Goal: Task Accomplishment & Management: Manage account settings

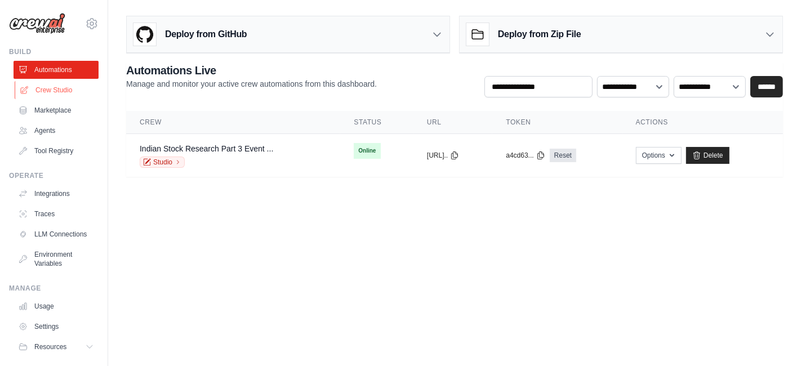
click at [44, 89] on link "Crew Studio" at bounding box center [57, 90] width 85 height 18
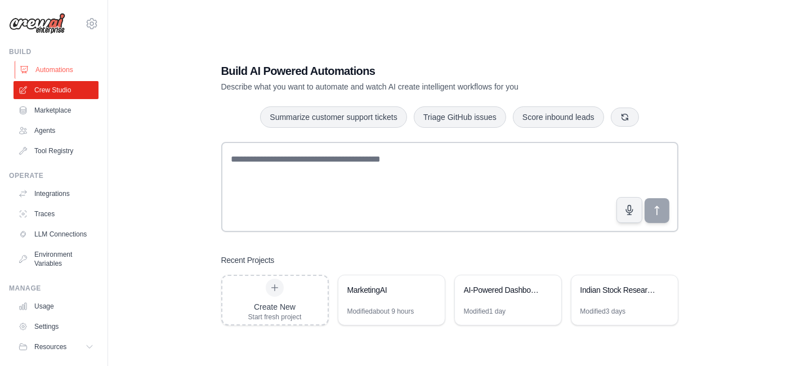
click at [48, 73] on link "Automations" at bounding box center [57, 70] width 85 height 18
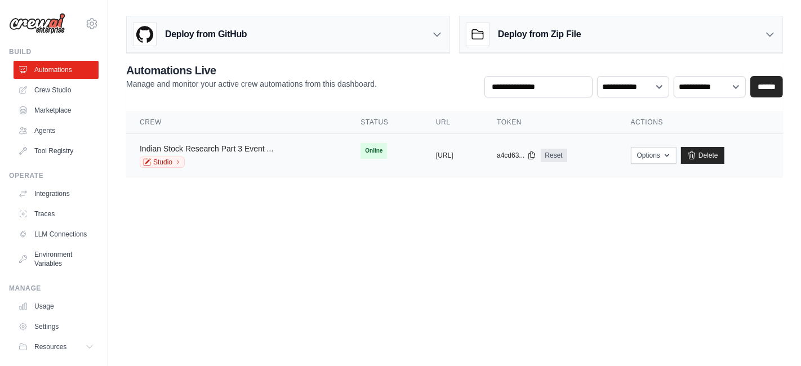
click at [231, 148] on link "Indian Stock Research Part 3 Event ..." at bounding box center [206, 148] width 133 height 9
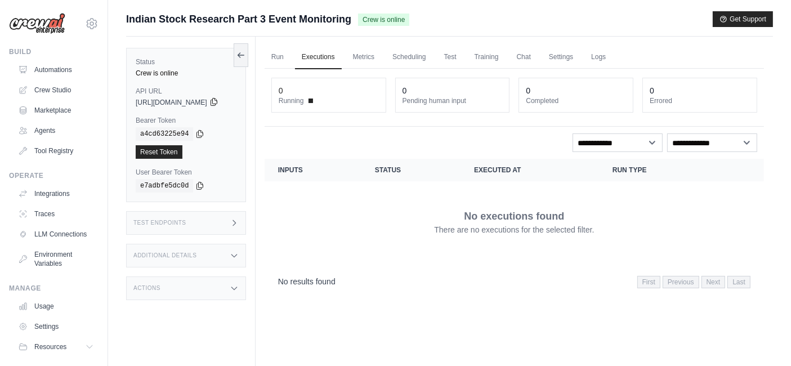
click at [219, 102] on icon at bounding box center [214, 101] width 9 height 9
click at [172, 224] on h3 "Test Endpoints" at bounding box center [159, 223] width 53 height 7
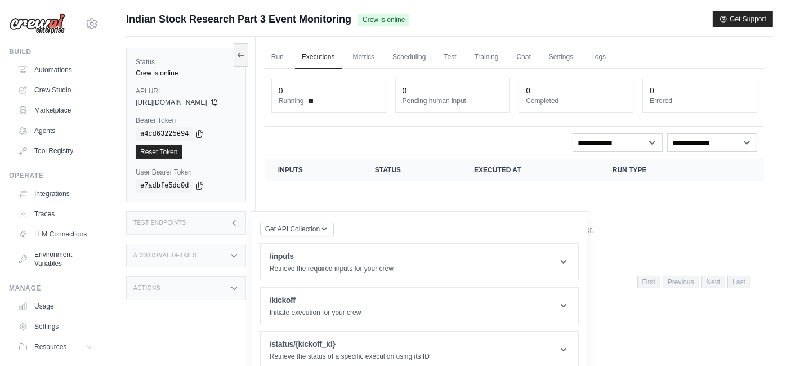
click at [172, 253] on h3 "Additional Details" at bounding box center [164, 255] width 63 height 7
click at [115, 270] on div "Submit a support request Describe your issue or question * Please be specific a…" at bounding box center [449, 206] width 683 height 391
click at [50, 90] on link "Crew Studio" at bounding box center [57, 90] width 85 height 18
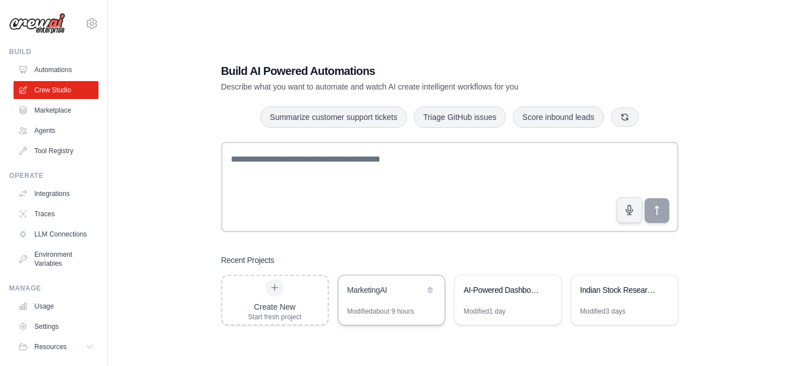
click at [402, 293] on div "MarketingAI" at bounding box center [386, 289] width 77 height 11
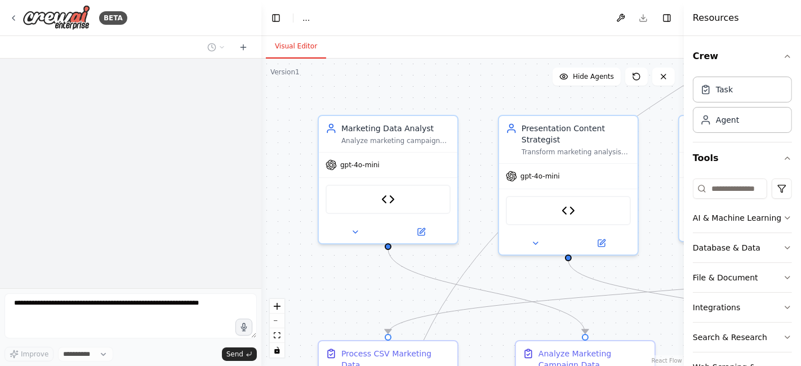
select select "****"
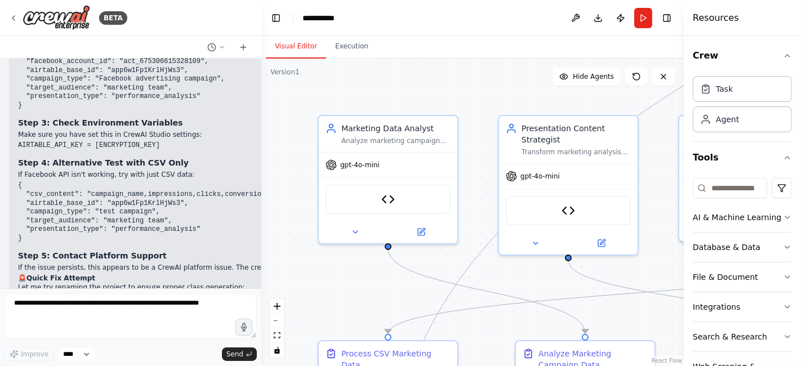
scroll to position [1, 0]
click at [643, 18] on button "Run" at bounding box center [643, 18] width 18 height 20
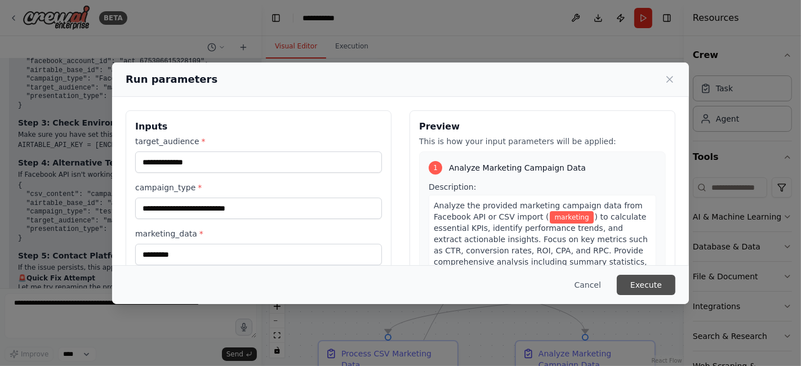
click at [638, 286] on button "Execute" at bounding box center [646, 285] width 59 height 20
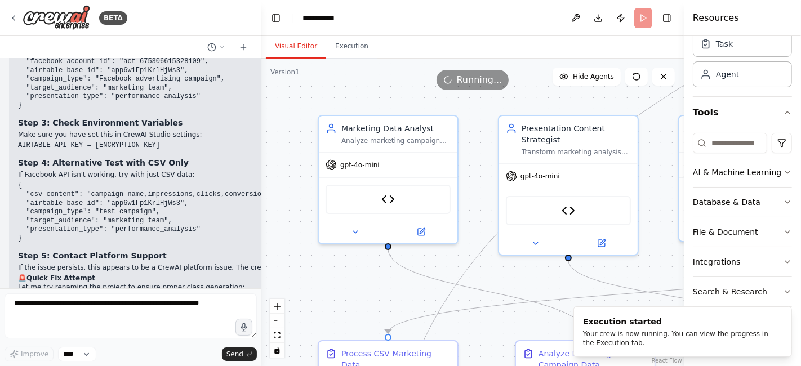
scroll to position [55, 0]
click at [786, 146] on div "Crew Task Agent Tools AI & Machine Learning Database & Data File & Document Int…" at bounding box center [742, 201] width 117 height 330
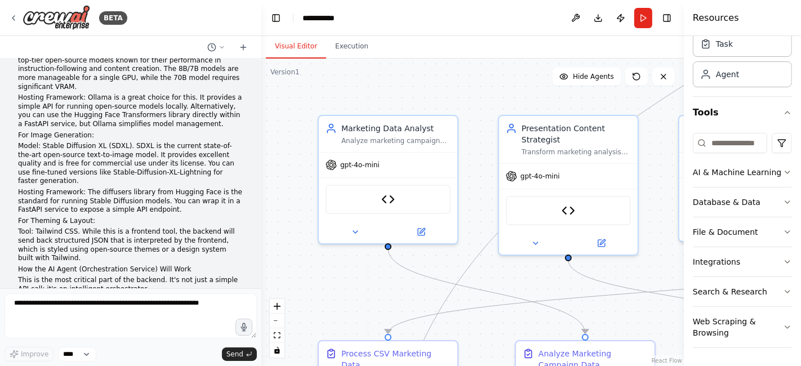
scroll to position [0, 0]
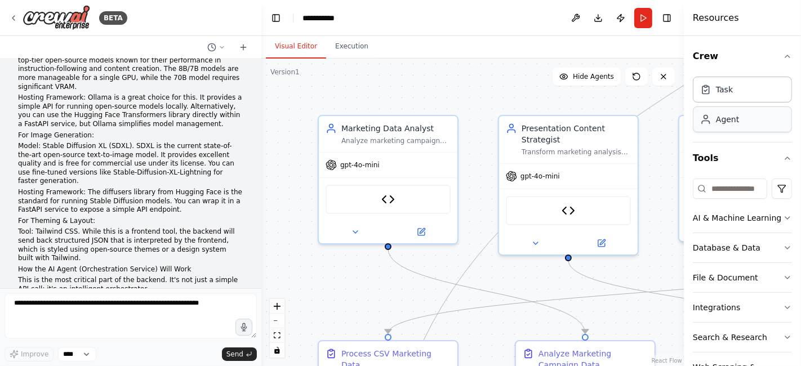
click at [727, 131] on div "Agent" at bounding box center [742, 119] width 99 height 26
click at [726, 126] on div "Agent" at bounding box center [742, 119] width 99 height 26
click at [15, 15] on icon at bounding box center [13, 18] width 9 height 9
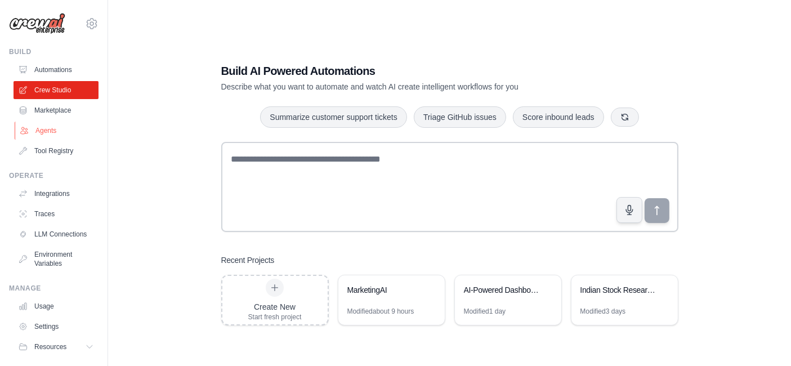
drag, startPoint x: 0, startPoint y: 0, endPoint x: 46, endPoint y: 131, distance: 138.6
click at [46, 131] on link "Agents" at bounding box center [57, 131] width 85 height 18
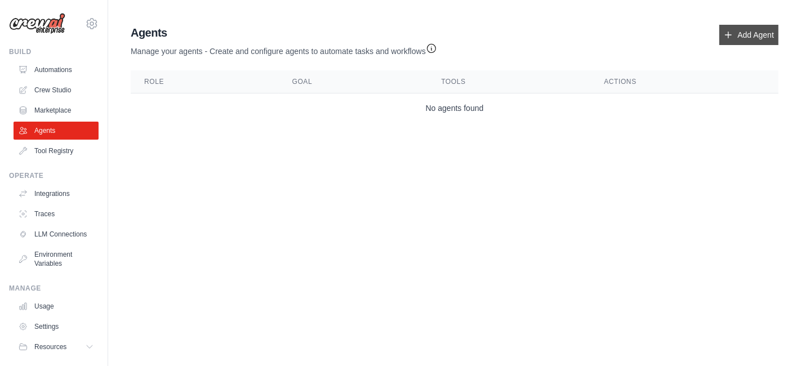
click at [745, 38] on link "Add Agent" at bounding box center [748, 35] width 59 height 20
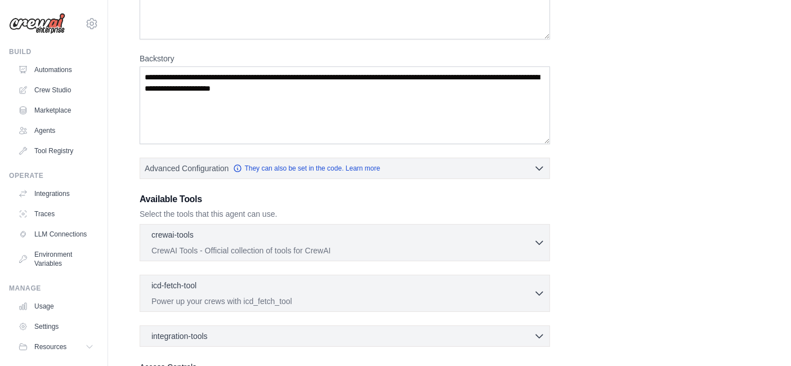
scroll to position [145, 0]
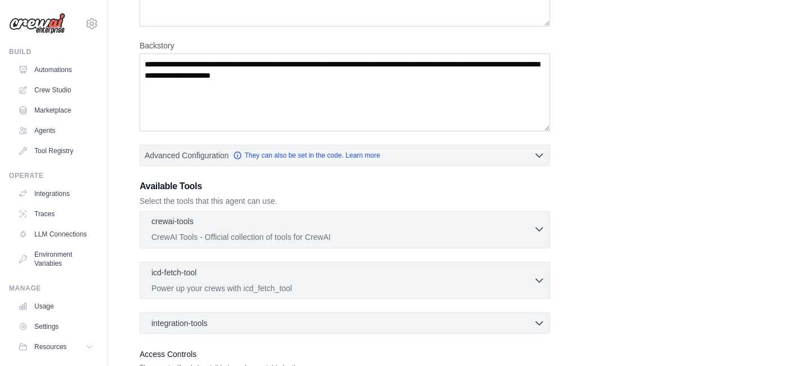
click at [515, 237] on p "CrewAI Tools - Official collection of tools for CrewAI" at bounding box center [343, 237] width 382 height 11
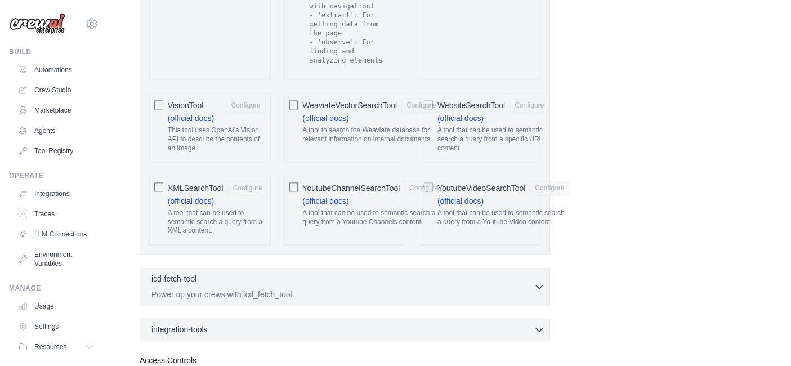
scroll to position [2447, 0]
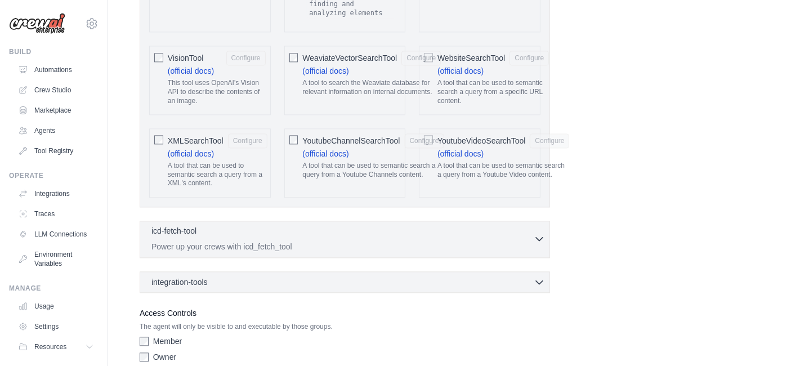
click at [531, 241] on p "Power up your crews with icd_fetch_tool" at bounding box center [343, 246] width 382 height 11
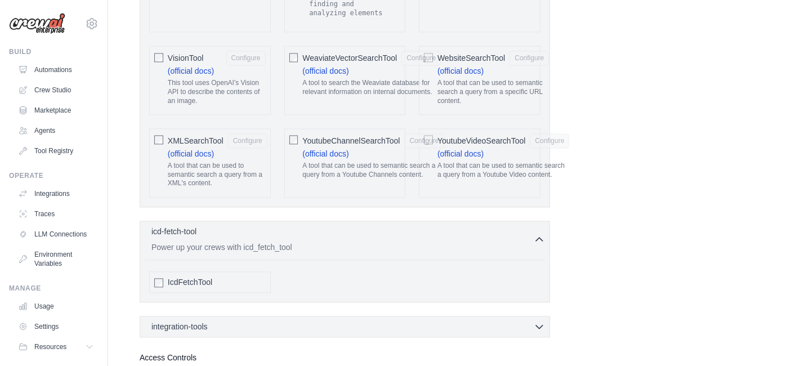
click at [522, 316] on div "integration-tools 0 selected Box Save files to Box Gmail" at bounding box center [345, 326] width 411 height 21
click at [507, 321] on div "integration-tools 0 selected" at bounding box center [349, 326] width 394 height 11
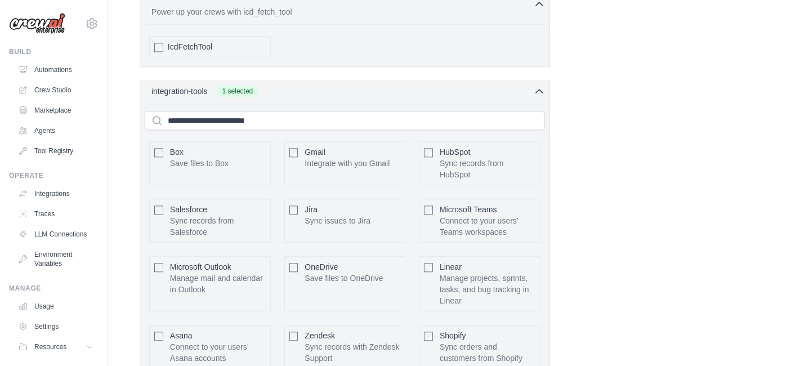
scroll to position [2678, 0]
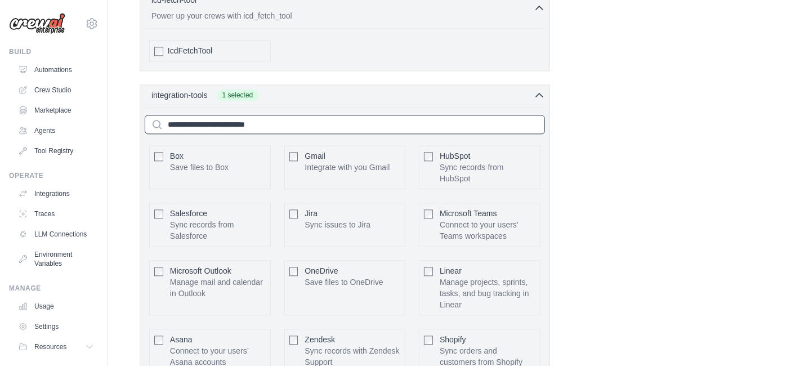
click at [188, 115] on input "text" at bounding box center [345, 124] width 400 height 19
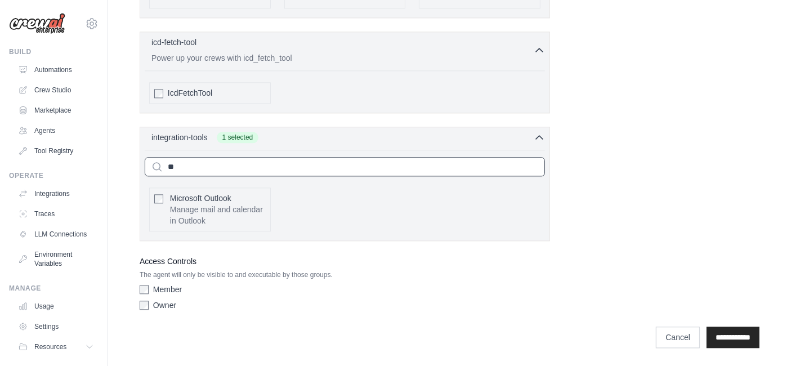
scroll to position [2583, 0]
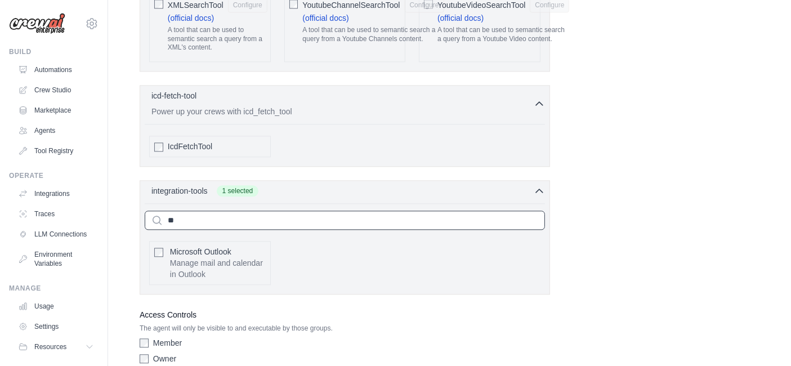
type input "*"
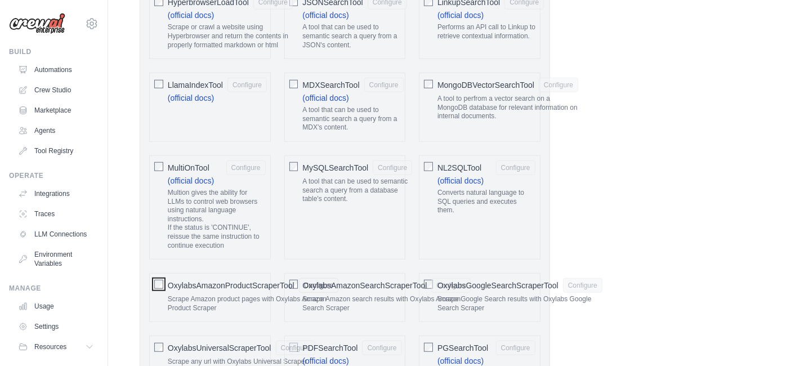
scroll to position [1127, 0]
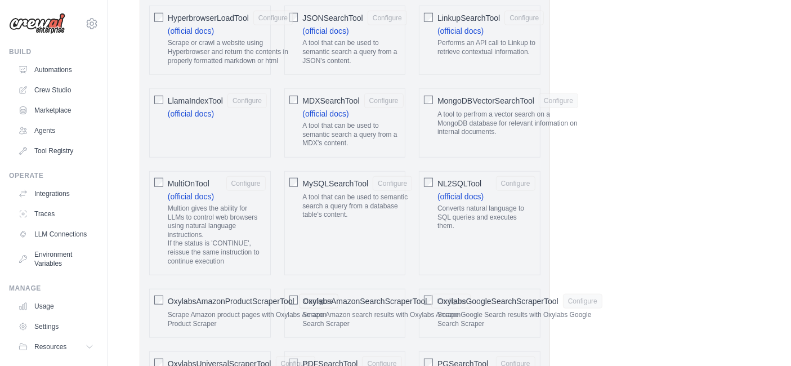
click at [292, 296] on span "OxylabsAmazonProductScraperTool" at bounding box center [231, 301] width 127 height 11
click at [293, 296] on span "OxylabsAmazonProductScraperTool" at bounding box center [231, 301] width 127 height 11
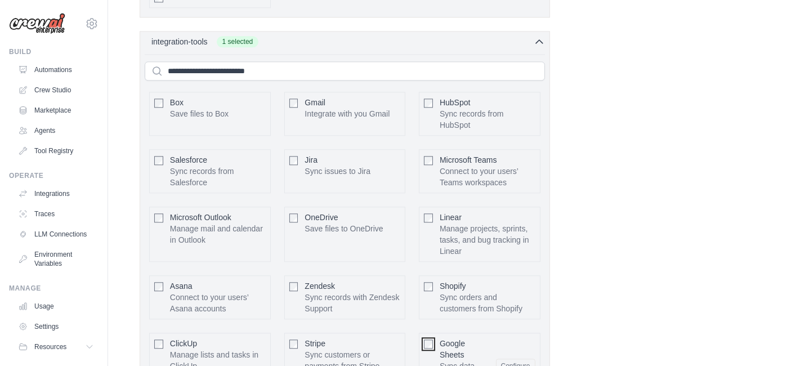
scroll to position [2903, 0]
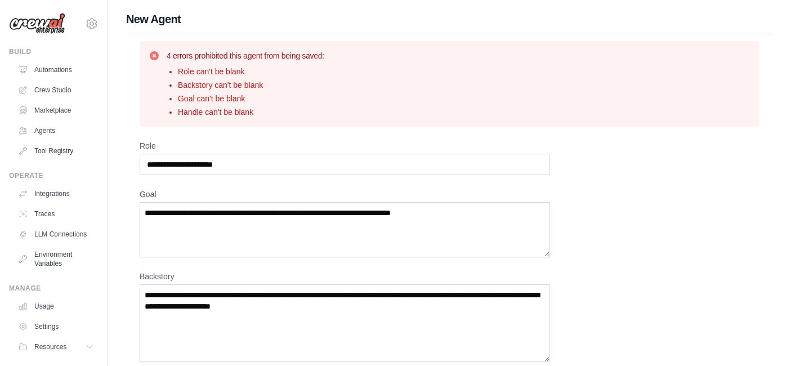
scroll to position [0, 0]
